Goal: Information Seeking & Learning: Learn about a topic

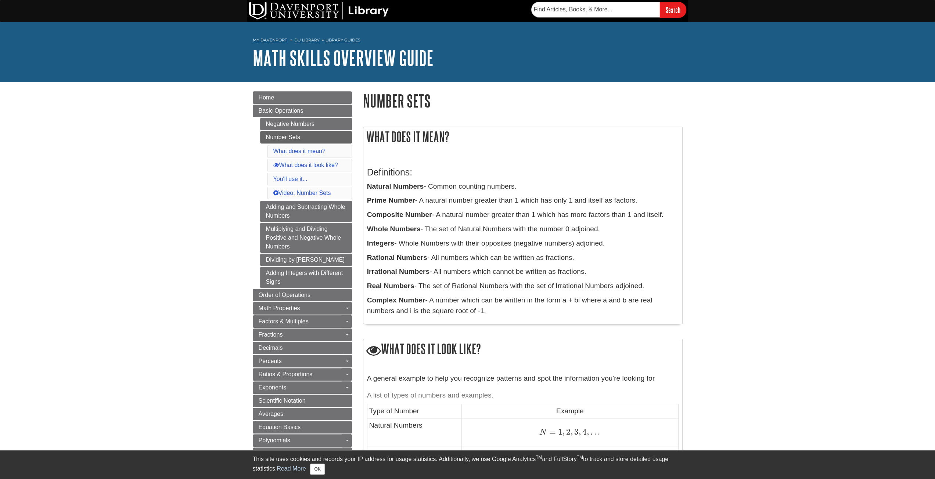
click at [396, 313] on p "Complex Number - A number which can be written in the form a + bi where a and b…" at bounding box center [522, 305] width 311 height 21
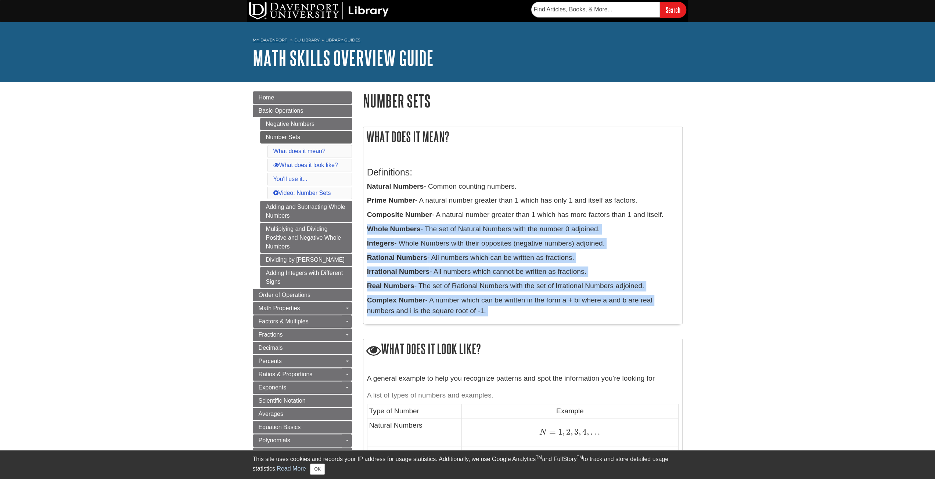
drag, startPoint x: 396, startPoint y: 313, endPoint x: 399, endPoint y: 227, distance: 86.4
click at [399, 228] on div "Definitions: Natural Numbers - Common counting numbers. Prime Number - A natura…" at bounding box center [522, 240] width 311 height 161
click at [399, 227] on b "Whole Numbers" at bounding box center [394, 229] width 54 height 8
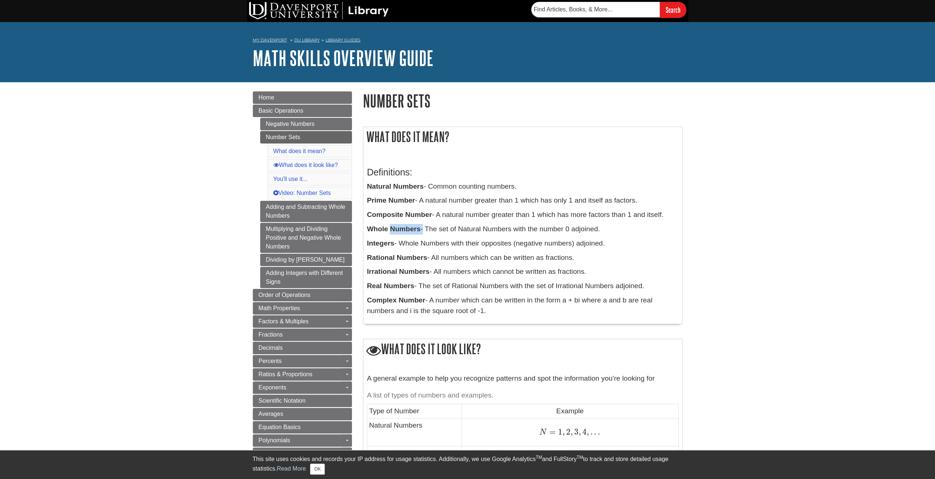
click at [399, 227] on b "Whole Numbers" at bounding box center [394, 229] width 54 height 8
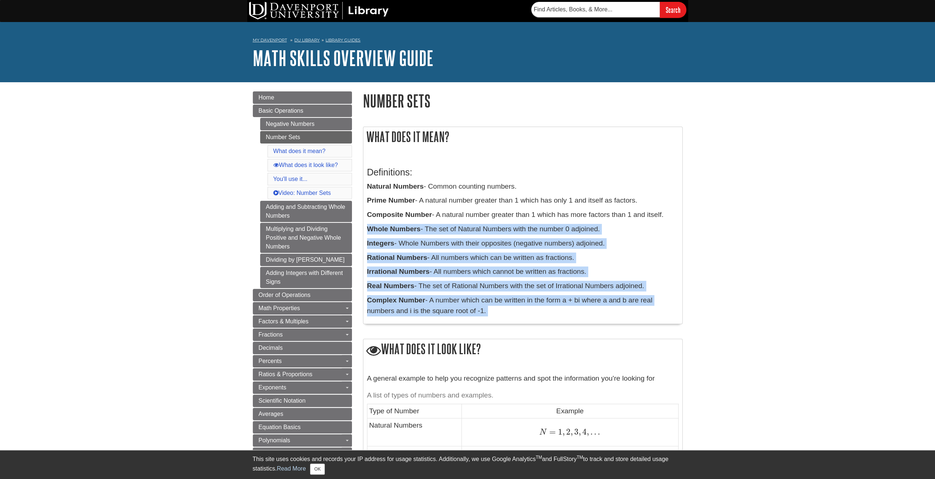
drag, startPoint x: 399, startPoint y: 227, endPoint x: 447, endPoint y: 293, distance: 81.8
click at [447, 293] on div "Definitions: Natural Numbers - Common counting numbers. Prime Number - A natura…" at bounding box center [522, 240] width 311 height 161
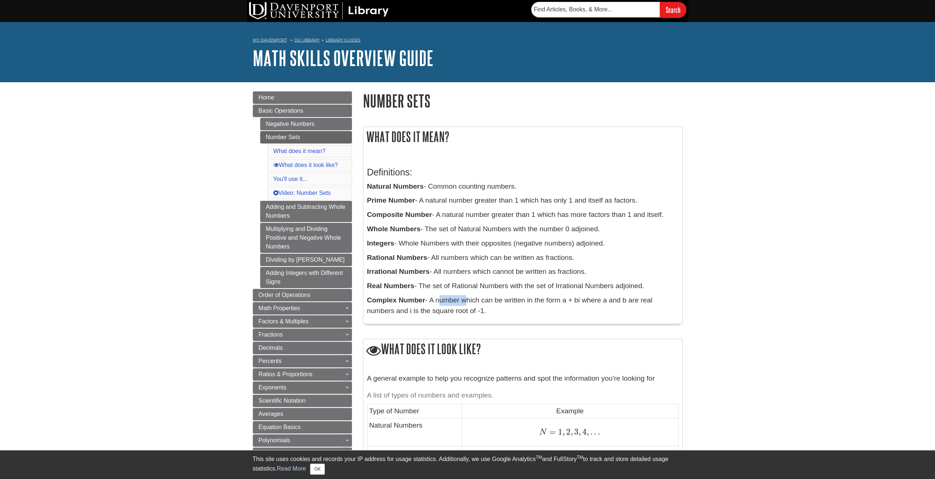
click at [447, 293] on div "Definitions: Natural Numbers - Common counting numbers. Prime Number - A natura…" at bounding box center [522, 240] width 311 height 161
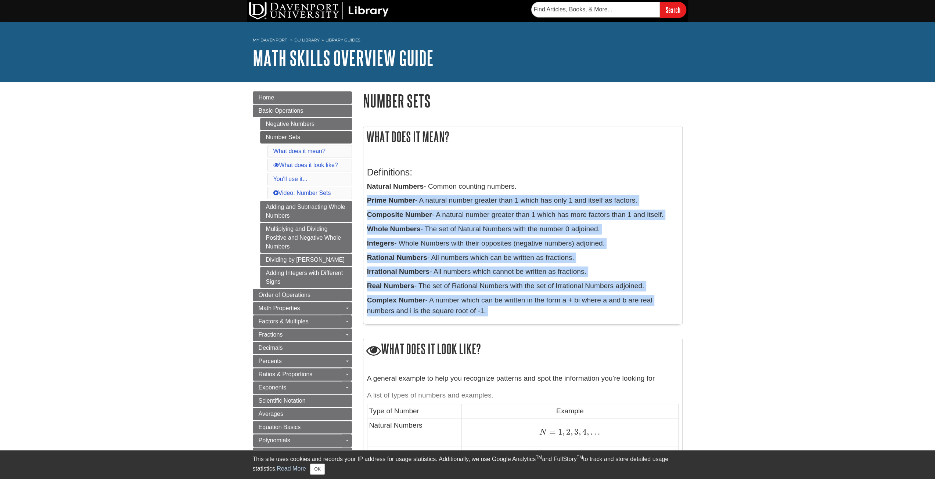
drag, startPoint x: 447, startPoint y: 293, endPoint x: 414, endPoint y: 202, distance: 96.7
click at [414, 202] on div "Definitions: Natural Numbers - Common counting numbers. Prime Number - A natura…" at bounding box center [522, 240] width 311 height 161
